Goal: Communication & Community: Answer question/provide support

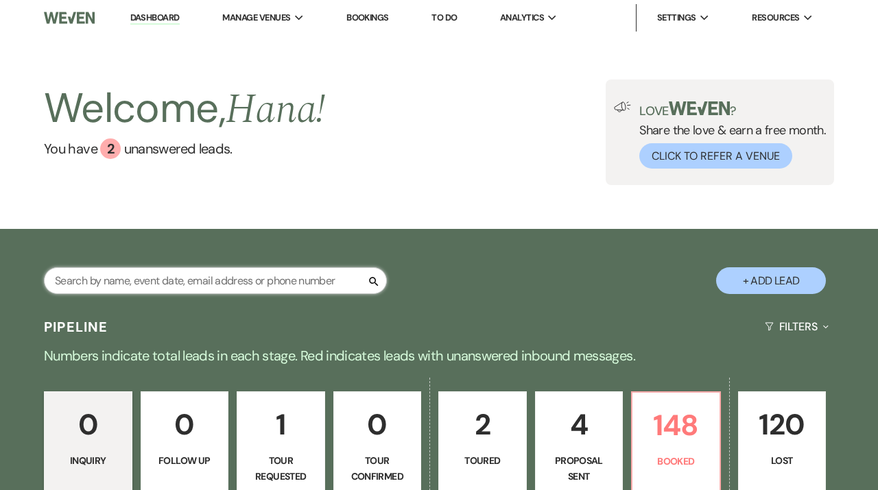
click at [263, 277] on input "text" at bounding box center [215, 280] width 343 height 27
type input "pace"
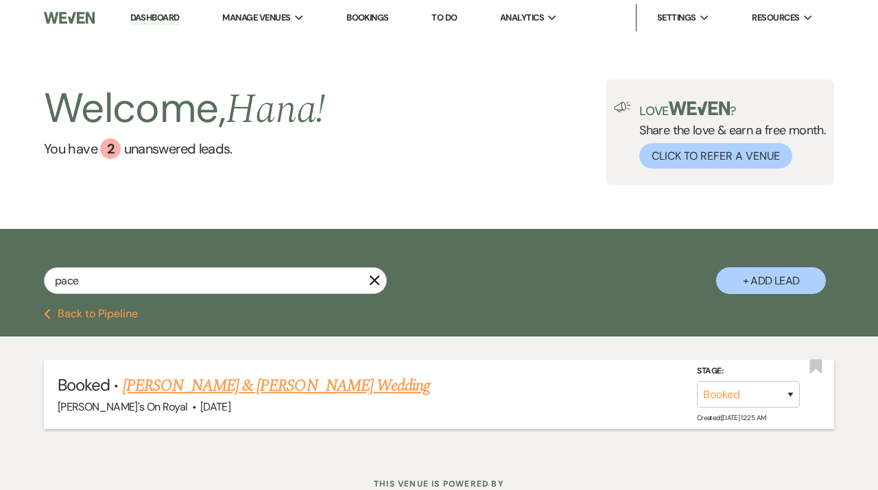
click at [320, 385] on link "[PERSON_NAME] & [PERSON_NAME] Wedding" at bounding box center [276, 386] width 307 height 25
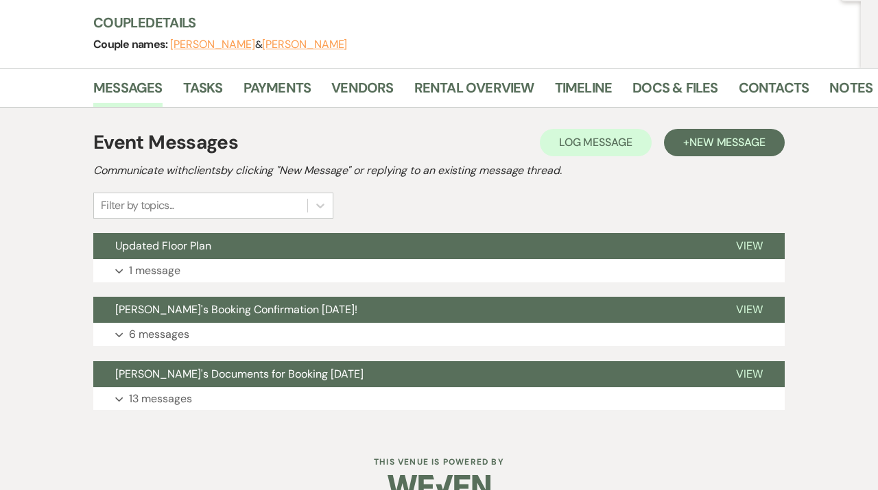
scroll to position [168, 0]
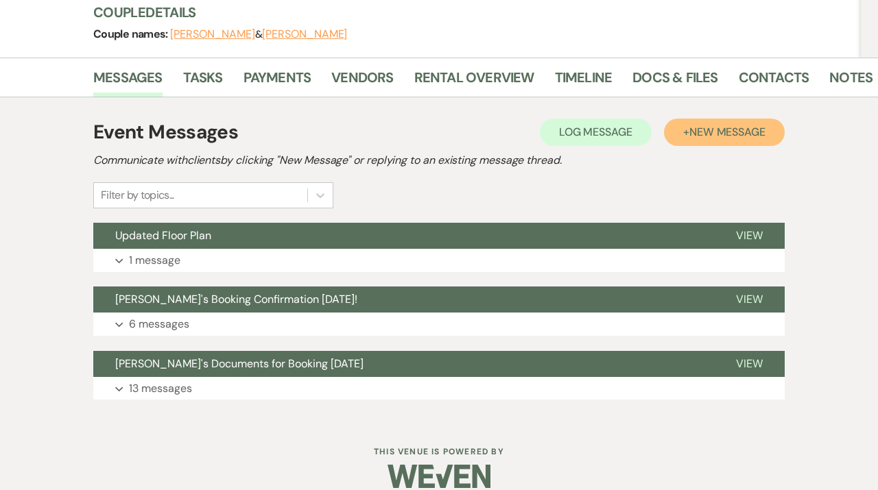
click at [723, 139] on span "New Message" at bounding box center [727, 132] width 76 height 14
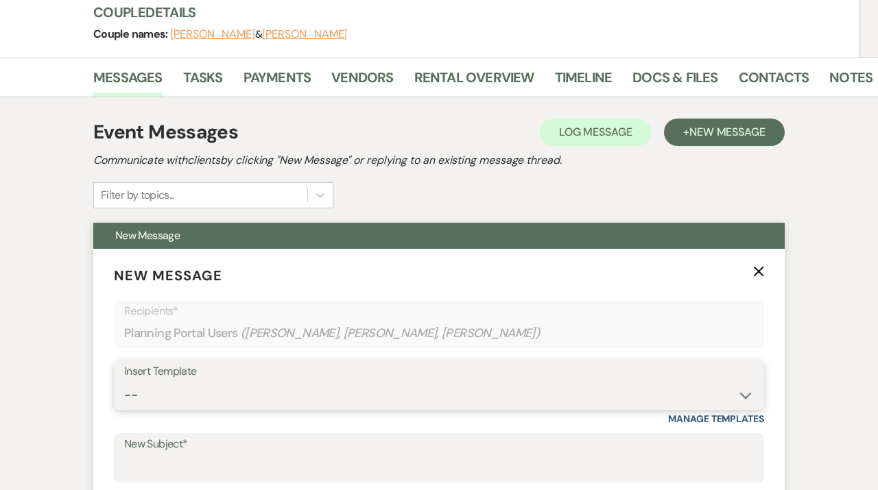
click at [124, 382] on select "-- Contract to New Booking Inquiry First Response Inquiry Follow Up Response Ap…" at bounding box center [439, 395] width 630 height 27
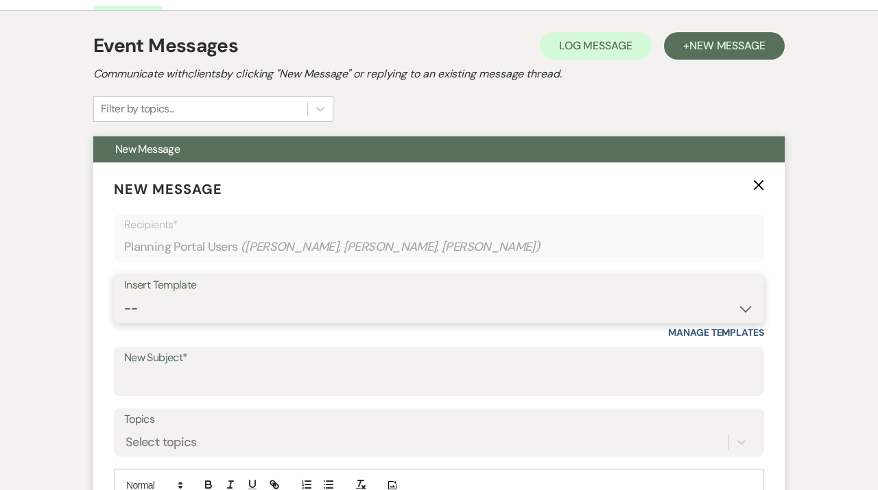
scroll to position [356, 0]
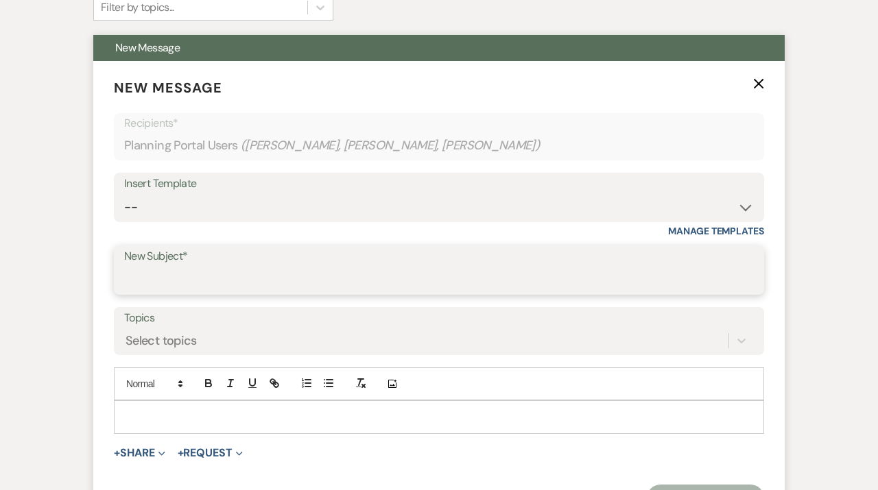
click at [224, 272] on input "New Subject*" at bounding box center [439, 280] width 630 height 27
type input "Fireworks Addendum"
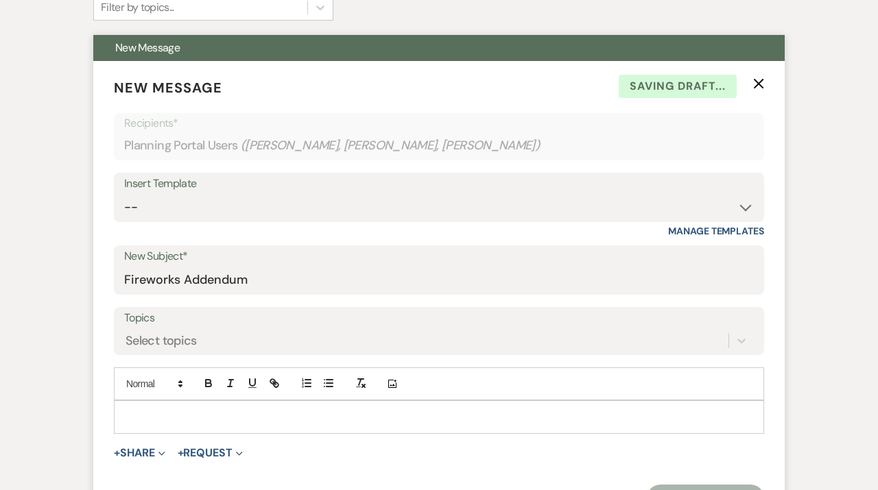
click at [189, 413] on p at bounding box center [439, 416] width 628 height 15
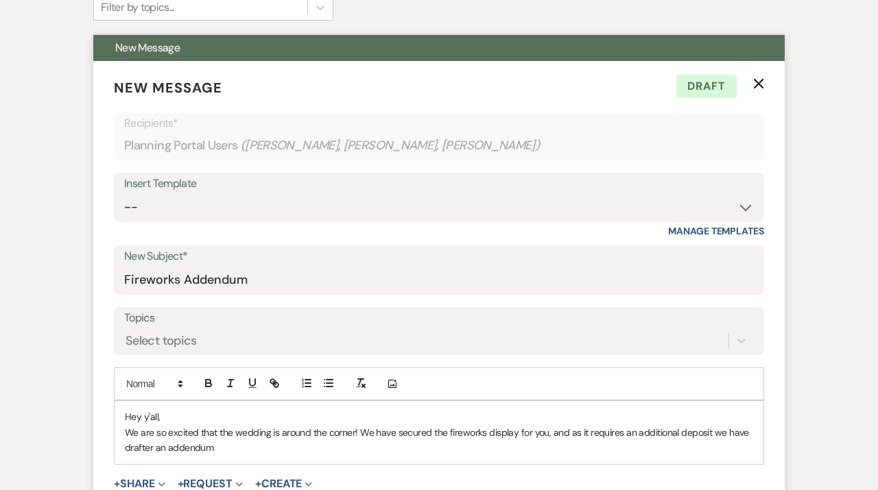
click at [152, 447] on p "We are so excited that the wedding is around the corner! We have secured the fi…" at bounding box center [439, 440] width 628 height 31
click at [222, 446] on p "We are so excited that the wedding is around the corner! We have secured the fi…" at bounding box center [439, 440] width 628 height 31
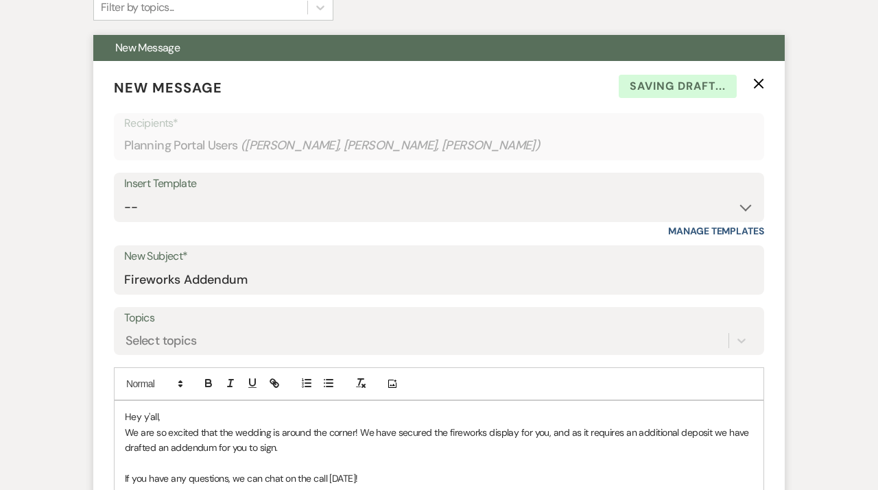
scroll to position [366, 0]
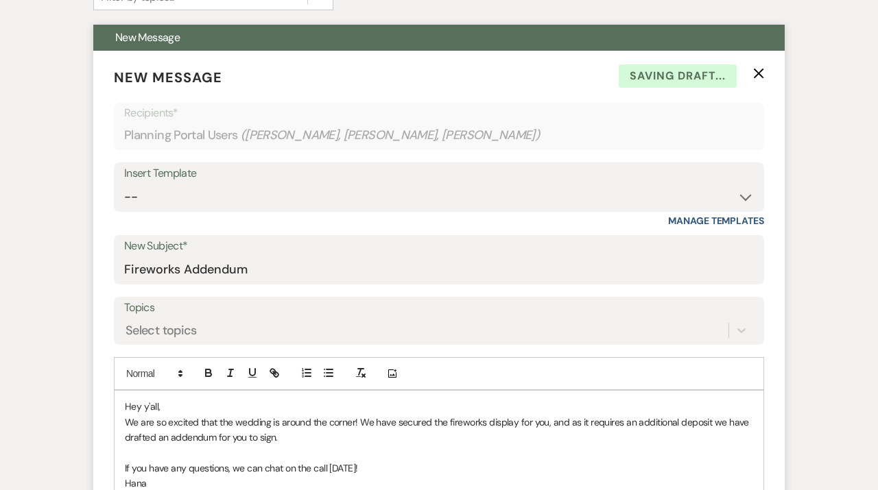
click at [135, 456] on p at bounding box center [439, 453] width 628 height 15
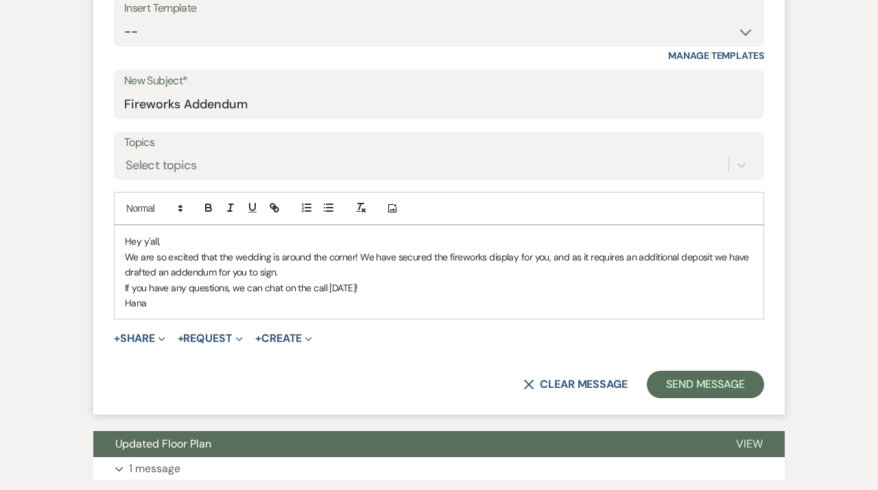
scroll to position [531, 0]
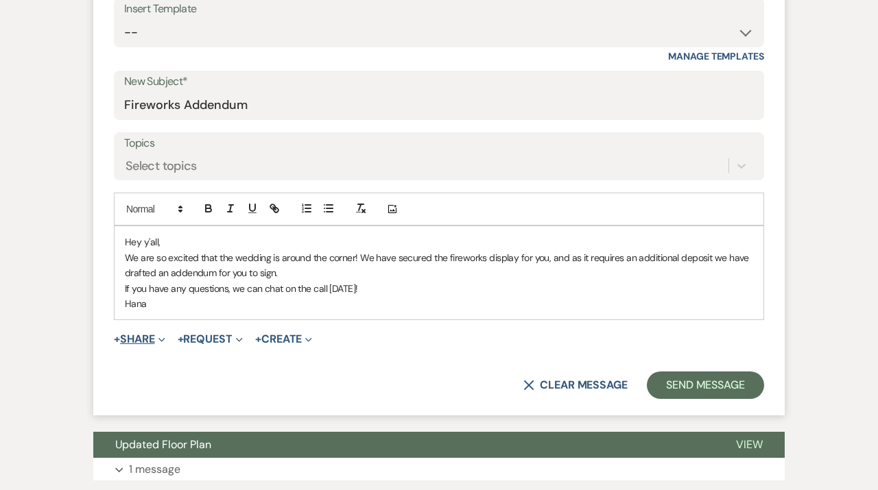
click at [152, 343] on button "+ Share Expand" at bounding box center [139, 339] width 51 height 11
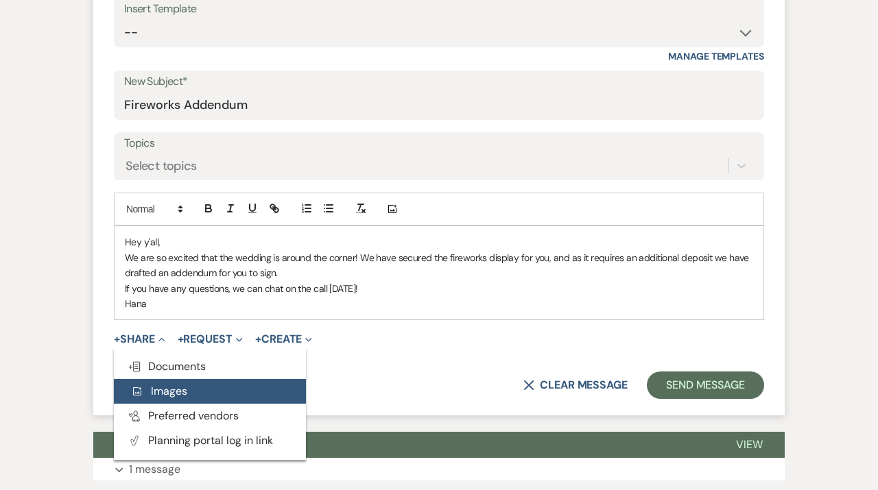
click at [149, 379] on button "Add Photo Images" at bounding box center [210, 391] width 192 height 25
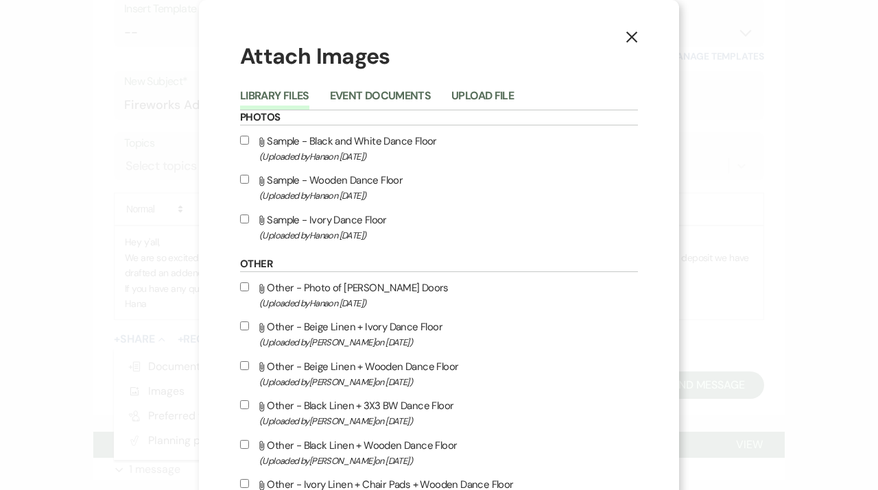
click at [628, 39] on icon "X" at bounding box center [632, 37] width 12 height 12
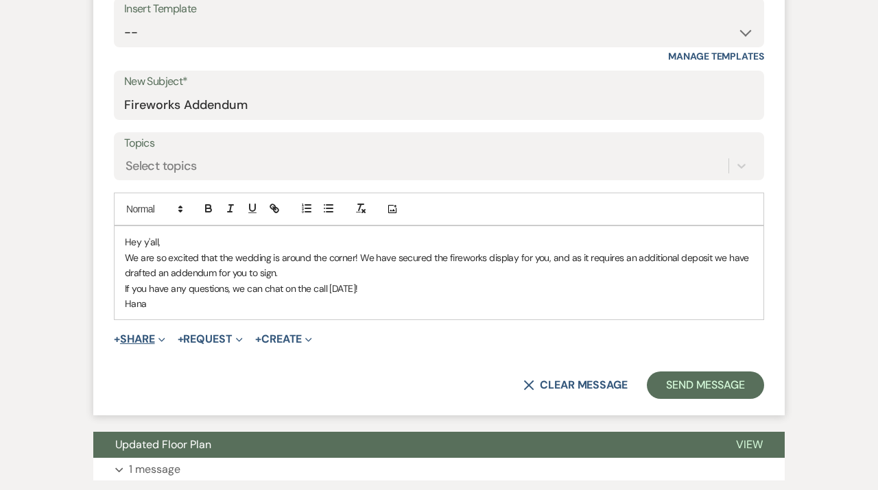
click at [138, 338] on button "+ Share Expand" at bounding box center [139, 339] width 51 height 11
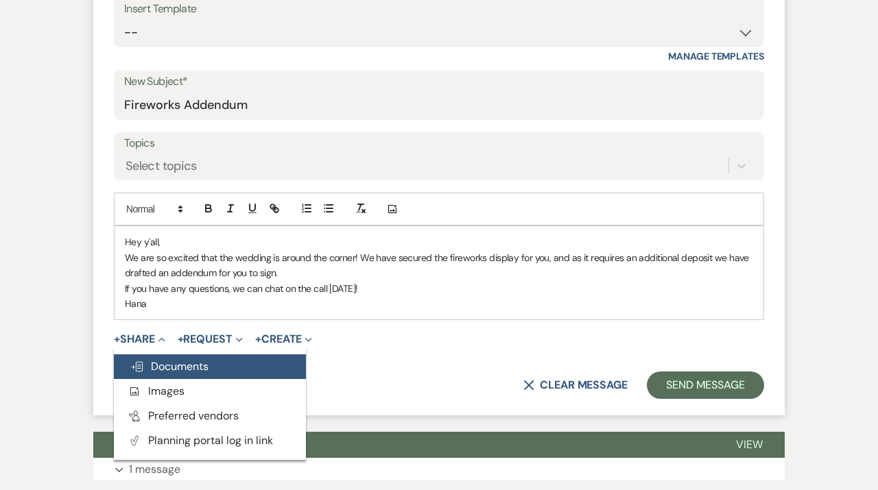
click at [141, 364] on use "button" at bounding box center [137, 368] width 11 height 10
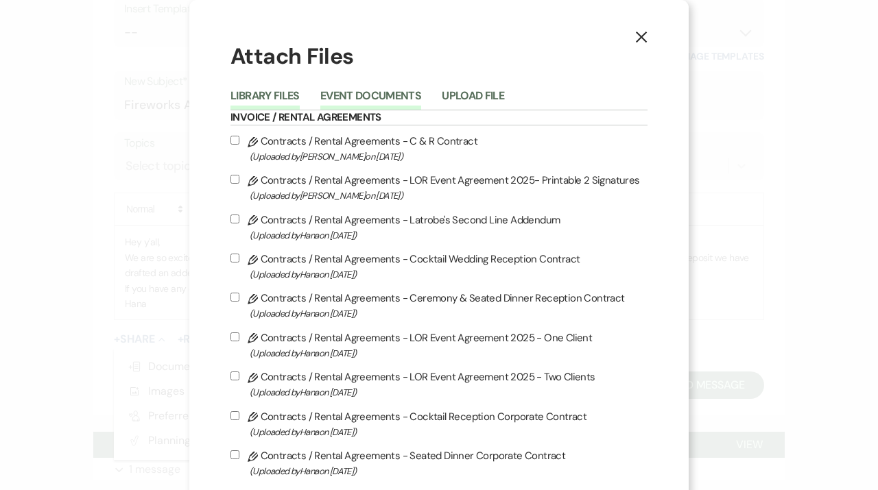
click at [402, 94] on button "Event Documents" at bounding box center [370, 100] width 101 height 19
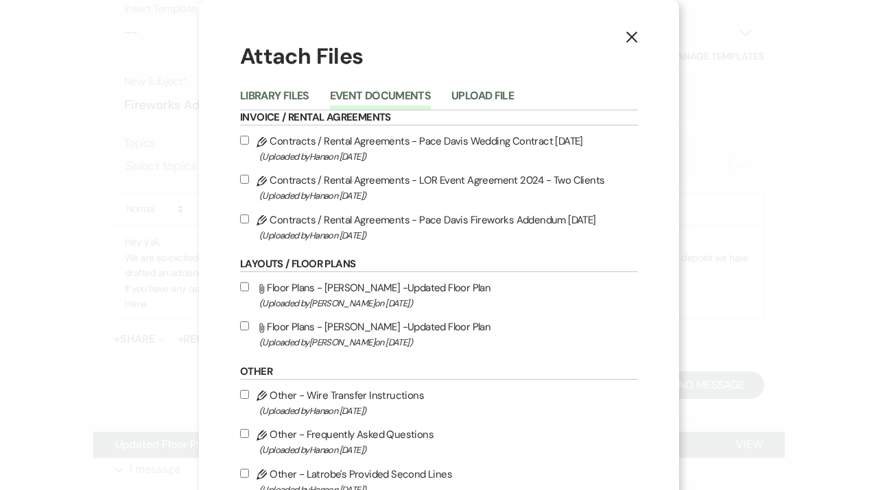
scroll to position [8, 0]
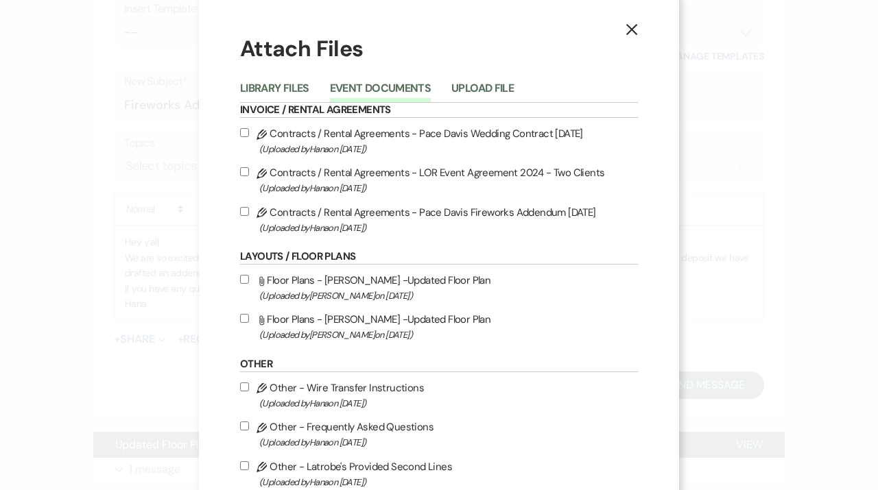
click at [287, 216] on label "Pencil Contracts / Rental Agreements - Pace Davis Fireworks Addendum [DATE] (Up…" at bounding box center [439, 220] width 398 height 32
click at [249, 216] on input "Pencil Contracts / Rental Agreements - Pace Davis Fireworks Addendum [DATE] (Up…" at bounding box center [244, 211] width 9 height 9
checkbox input "true"
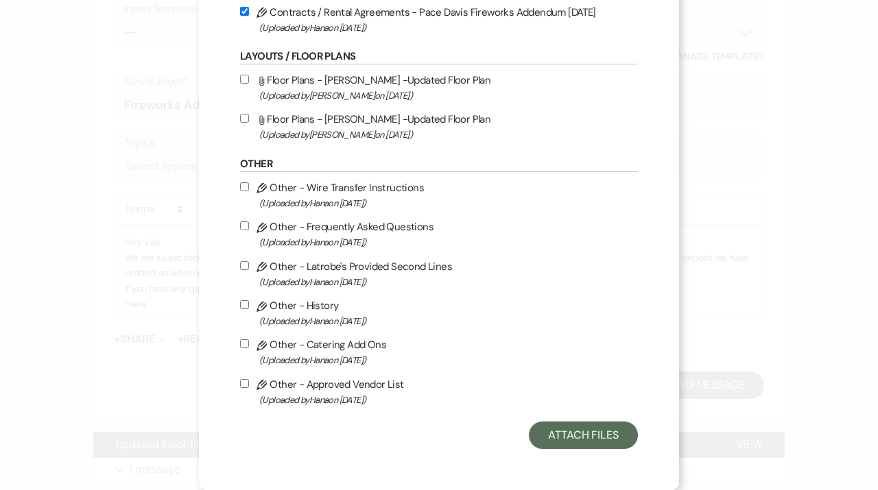
click at [571, 460] on div "X Attach Files Library Files Event Documents Upload File Invoice / Rental Agree…" at bounding box center [439, 141] width 480 height 698
click at [571, 442] on button "Attach Files" at bounding box center [583, 435] width 109 height 27
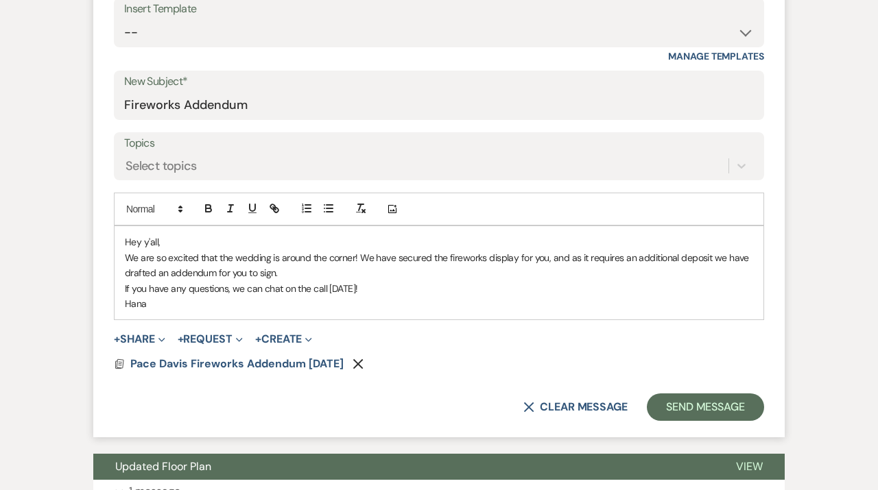
click at [233, 288] on p "If you have any questions, we can chat on the call [DATE]!" at bounding box center [439, 288] width 628 height 15
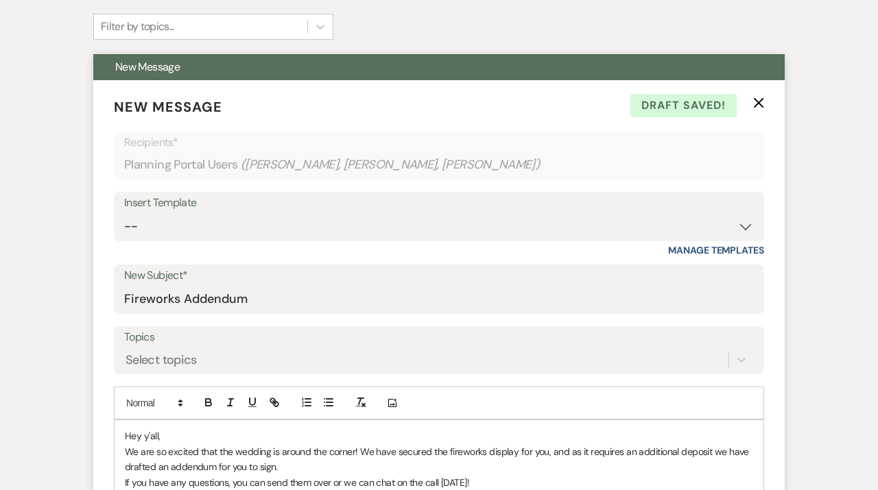
scroll to position [665, 0]
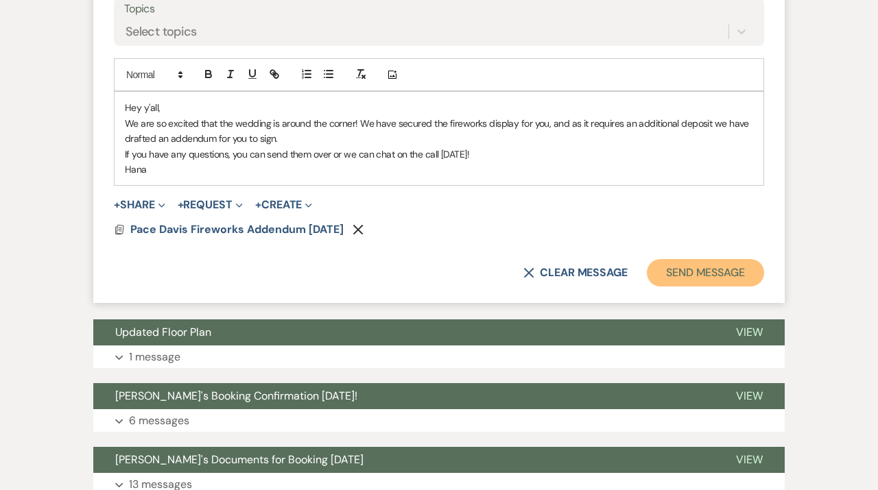
click at [695, 273] on button "Send Message" at bounding box center [705, 272] width 117 height 27
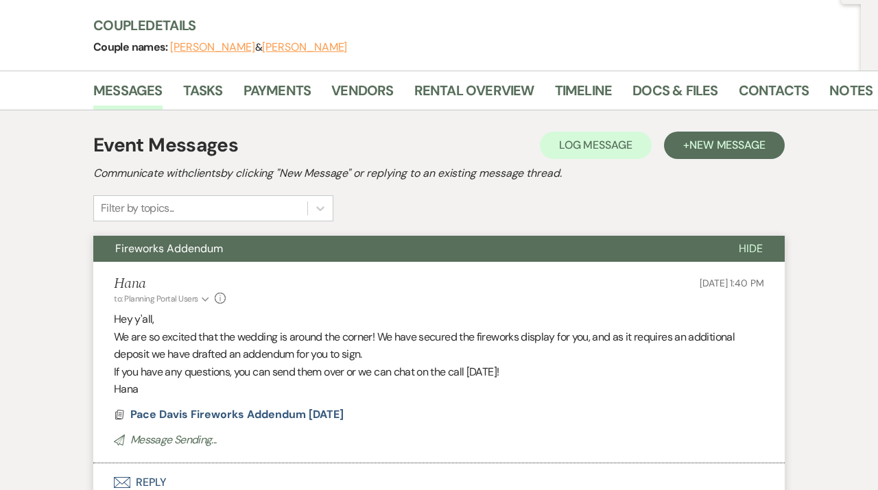
scroll to position [0, 0]
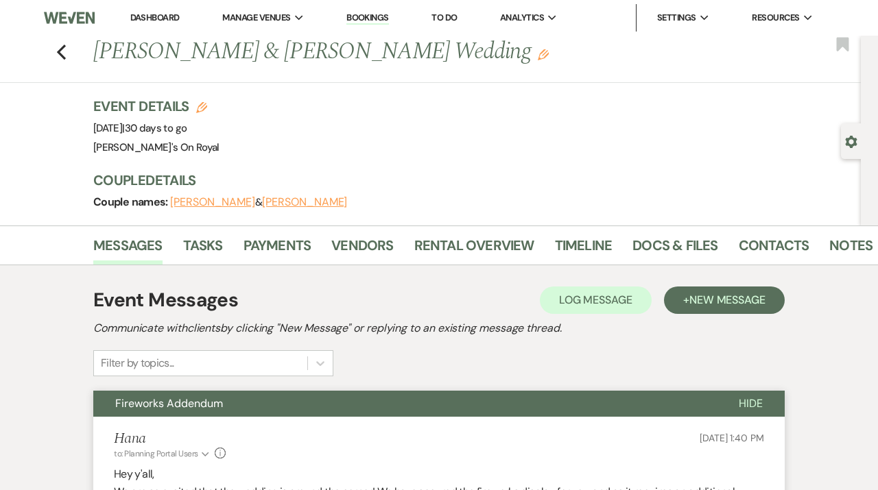
click at [161, 12] on li "Dashboard" at bounding box center [154, 17] width 63 height 27
click at [174, 20] on link "Dashboard" at bounding box center [154, 18] width 49 height 12
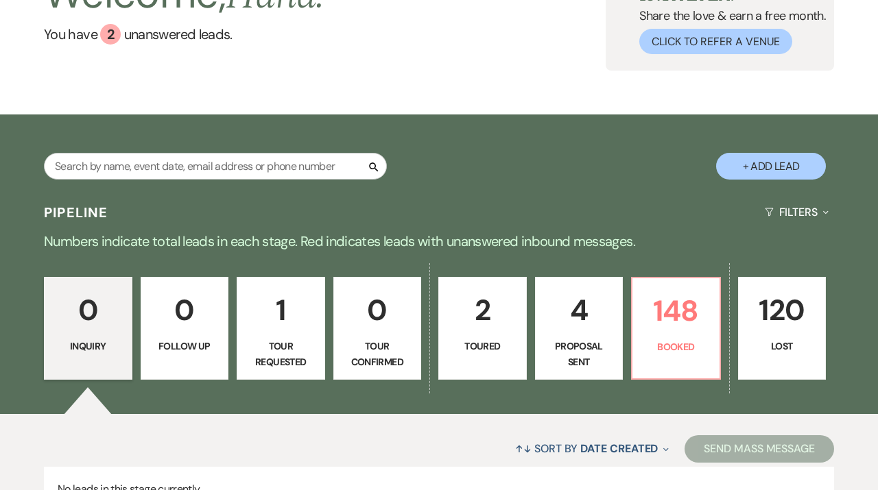
scroll to position [115, 0]
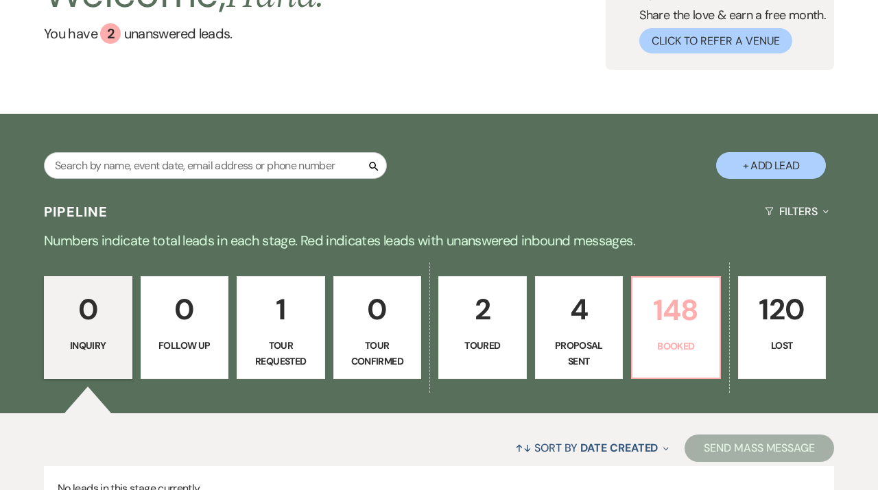
click at [659, 305] on p "148" at bounding box center [676, 310] width 71 height 46
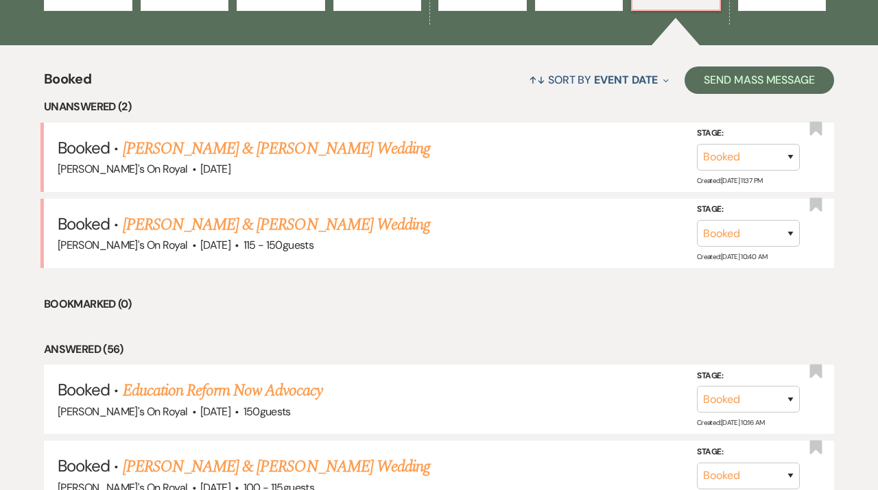
scroll to position [488, 0]
